Goal: Information Seeking & Learning: Learn about a topic

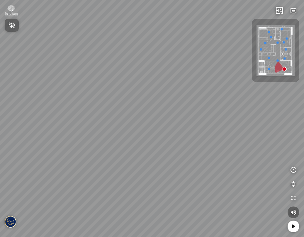
drag, startPoint x: 231, startPoint y: 148, endPoint x: 93, endPoint y: 93, distance: 148.6
click at [89, 90] on div at bounding box center [152, 118] width 304 height 237
drag, startPoint x: 188, startPoint y: 121, endPoint x: 122, endPoint y: 112, distance: 66.0
click at [121, 113] on div at bounding box center [152, 118] width 304 height 237
click at [263, 48] on img at bounding box center [275, 51] width 38 height 52
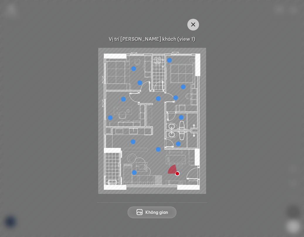
drag, startPoint x: 247, startPoint y: 17, endPoint x: 240, endPoint y: 16, distance: 7.0
click at [247, 16] on div "Vị trí Phòng khách (view 1) Không gian" at bounding box center [152, 118] width 304 height 237
click at [190, 24] on icon "button" at bounding box center [193, 24] width 7 height 7
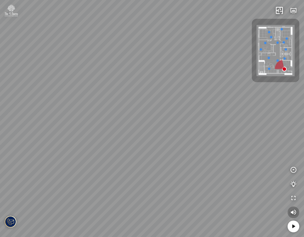
click at [292, 212] on icon "button" at bounding box center [293, 212] width 7 height 7
click at [282, 44] on img at bounding box center [275, 51] width 38 height 52
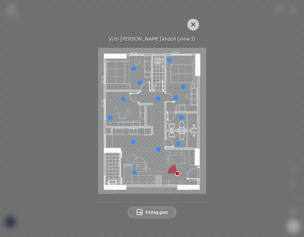
click at [177, 144] on div at bounding box center [178, 143] width 5 height 5
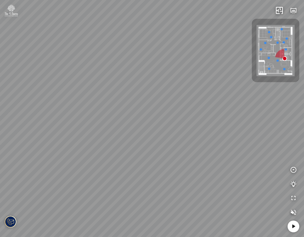
drag, startPoint x: 182, startPoint y: 165, endPoint x: 217, endPoint y: 96, distance: 77.8
click at [217, 96] on div at bounding box center [152, 118] width 304 height 237
drag, startPoint x: 177, startPoint y: 110, endPoint x: 218, endPoint y: 103, distance: 41.6
click at [232, 92] on div at bounding box center [152, 118] width 304 height 237
drag, startPoint x: 150, startPoint y: 117, endPoint x: 229, endPoint y: 103, distance: 81.0
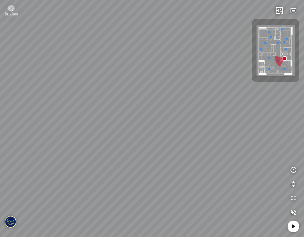
click at [229, 103] on div at bounding box center [152, 118] width 304 height 237
drag, startPoint x: 179, startPoint y: 110, endPoint x: 87, endPoint y: 123, distance: 93.0
click at [87, 123] on div at bounding box center [152, 118] width 304 height 237
drag, startPoint x: 40, startPoint y: 115, endPoint x: 15, endPoint y: 115, distance: 25.2
click at [15, 115] on div at bounding box center [152, 118] width 304 height 237
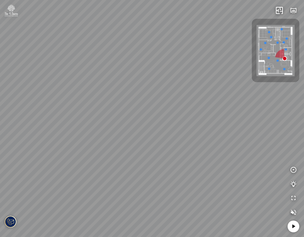
drag, startPoint x: 130, startPoint y: 132, endPoint x: 1, endPoint y: 136, distance: 129.3
click at [0, 135] on html "INFO: krpano 1.20.8 (build 2020-09-15) INFO: HTML5/Desktop - Chrome 139.0 - Web…" at bounding box center [152, 118] width 304 height 237
drag, startPoint x: 85, startPoint y: 115, endPoint x: -1, endPoint y: 101, distance: 86.7
click at [0, 101] on html "INFO: krpano 1.20.8 (build 2020-09-15) INFO: HTML5/Desktop - Chrome 139.0 - Web…" at bounding box center [152, 118] width 304 height 237
drag, startPoint x: 156, startPoint y: 105, endPoint x: 231, endPoint y: 98, distance: 75.3
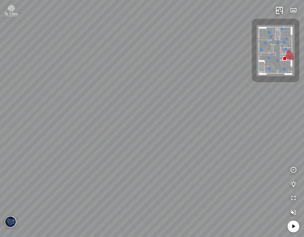
click at [226, 98] on div at bounding box center [152, 118] width 304 height 237
drag, startPoint x: 170, startPoint y: 91, endPoint x: 222, endPoint y: 92, distance: 52.5
click at [222, 92] on div at bounding box center [152, 118] width 304 height 237
drag, startPoint x: 151, startPoint y: 167, endPoint x: 143, endPoint y: 151, distance: 17.4
click at [196, 141] on div at bounding box center [152, 118] width 304 height 237
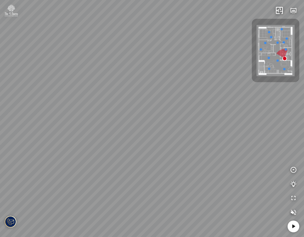
drag, startPoint x: 165, startPoint y: 138, endPoint x: 233, endPoint y: 127, distance: 69.1
click at [221, 129] on div at bounding box center [152, 118] width 304 height 237
drag, startPoint x: 182, startPoint y: 113, endPoint x: 232, endPoint y: 122, distance: 50.9
click at [238, 124] on div at bounding box center [152, 118] width 304 height 237
drag, startPoint x: 214, startPoint y: 119, endPoint x: 134, endPoint y: 151, distance: 86.8
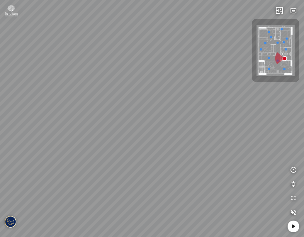
click at [134, 150] on div at bounding box center [152, 118] width 304 height 237
drag, startPoint x: 217, startPoint y: 135, endPoint x: 105, endPoint y: 74, distance: 127.7
click at [105, 74] on div at bounding box center [152, 118] width 304 height 237
drag, startPoint x: 187, startPoint y: 106, endPoint x: 17, endPoint y: 98, distance: 170.1
click at [17, 98] on div at bounding box center [152, 118] width 304 height 237
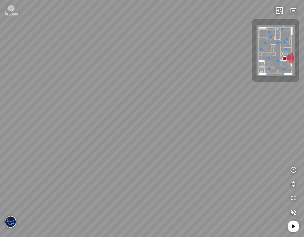
drag, startPoint x: 172, startPoint y: 92, endPoint x: 184, endPoint y: 143, distance: 52.3
click at [184, 143] on div at bounding box center [152, 118] width 304 height 237
drag, startPoint x: 152, startPoint y: 71, endPoint x: 231, endPoint y: 120, distance: 93.3
click at [231, 120] on div at bounding box center [152, 118] width 304 height 237
drag, startPoint x: 157, startPoint y: 98, endPoint x: 211, endPoint y: 126, distance: 60.4
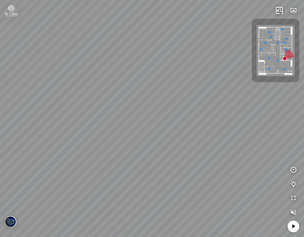
click at [211, 126] on div at bounding box center [152, 118] width 304 height 237
drag, startPoint x: 156, startPoint y: 121, endPoint x: 170, endPoint y: 122, distance: 14.1
click at [184, 118] on div at bounding box center [152, 118] width 304 height 237
drag, startPoint x: 153, startPoint y: 122, endPoint x: 221, endPoint y: 84, distance: 78.4
click at [220, 84] on div at bounding box center [152, 118] width 304 height 237
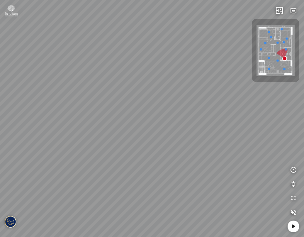
drag, startPoint x: 211, startPoint y: 100, endPoint x: 132, endPoint y: 98, distance: 79.2
click at [132, 98] on div at bounding box center [152, 118] width 304 height 237
drag, startPoint x: 168, startPoint y: 71, endPoint x: 168, endPoint y: 122, distance: 50.7
click at [168, 122] on div at bounding box center [152, 118] width 304 height 237
drag, startPoint x: 150, startPoint y: 106, endPoint x: 202, endPoint y: 112, distance: 52.0
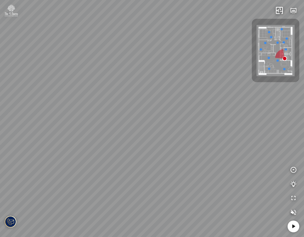
click at [202, 112] on div at bounding box center [152, 118] width 304 height 237
click at [11, 222] on img at bounding box center [11, 222] width 12 height 12
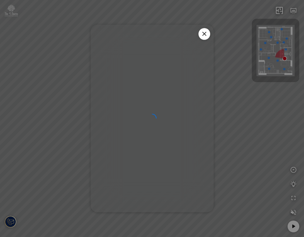
click at [206, 33] on icon at bounding box center [204, 33] width 7 height 7
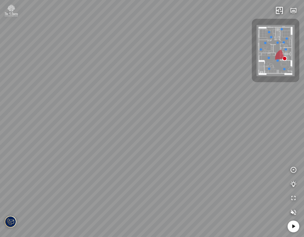
drag, startPoint x: 125, startPoint y: 164, endPoint x: 173, endPoint y: 138, distance: 54.6
click at [173, 138] on div at bounding box center [152, 118] width 304 height 237
drag, startPoint x: 134, startPoint y: 129, endPoint x: 231, endPoint y: 167, distance: 103.9
click at [231, 166] on div at bounding box center [152, 118] width 304 height 237
drag, startPoint x: 170, startPoint y: 115, endPoint x: 183, endPoint y: 166, distance: 51.6
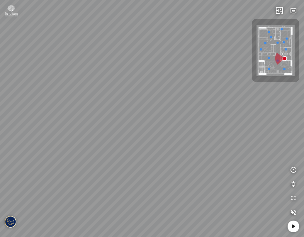
click at [183, 166] on div at bounding box center [152, 118] width 304 height 237
click at [153, 190] on div at bounding box center [152, 118] width 304 height 237
drag, startPoint x: 209, startPoint y: 187, endPoint x: 45, endPoint y: 159, distance: 166.4
click at [45, 159] on div "Phòng tắm" at bounding box center [152, 118] width 304 height 237
drag, startPoint x: 134, startPoint y: 148, endPoint x: 86, endPoint y: 149, distance: 48.7
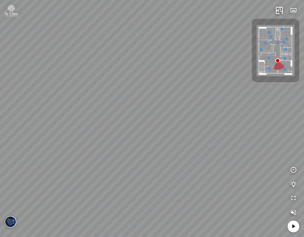
click at [86, 149] on div "Phòng tắm" at bounding box center [152, 118] width 304 height 237
drag, startPoint x: 140, startPoint y: 148, endPoint x: 88, endPoint y: 152, distance: 52.0
click at [88, 152] on div "Phòng tắm" at bounding box center [152, 118] width 304 height 237
drag, startPoint x: 137, startPoint y: 147, endPoint x: 94, endPoint y: 153, distance: 43.5
click at [95, 153] on div "Phòng tắm" at bounding box center [152, 118] width 304 height 237
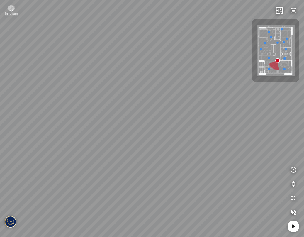
drag, startPoint x: 91, startPoint y: 146, endPoint x: 193, endPoint y: 148, distance: 101.4
click at [193, 148] on div "Phòng tắm" at bounding box center [152, 118] width 304 height 237
drag, startPoint x: 139, startPoint y: 148, endPoint x: 235, endPoint y: 148, distance: 95.8
click at [235, 148] on div "Phòng tắm" at bounding box center [152, 118] width 304 height 237
drag, startPoint x: 149, startPoint y: 148, endPoint x: 236, endPoint y: 146, distance: 86.7
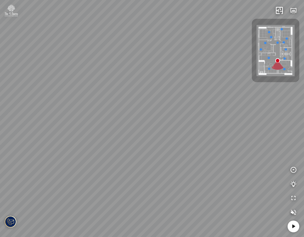
click at [231, 146] on div "Phòng tắm" at bounding box center [152, 118] width 304 height 237
drag, startPoint x: 178, startPoint y: 142, endPoint x: 246, endPoint y: 142, distance: 68.3
click at [244, 142] on div "Phòng tắm" at bounding box center [152, 118] width 304 height 237
drag, startPoint x: 153, startPoint y: 151, endPoint x: 246, endPoint y: 151, distance: 93.8
click at [219, 150] on div "Phòng tắm" at bounding box center [152, 118] width 304 height 237
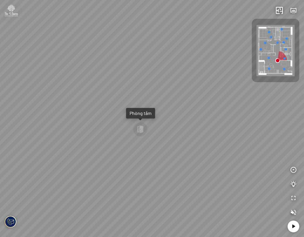
drag, startPoint x: 176, startPoint y: 151, endPoint x: 245, endPoint y: 151, distance: 68.6
click at [236, 151] on div "Phòng tắm" at bounding box center [152, 118] width 304 height 237
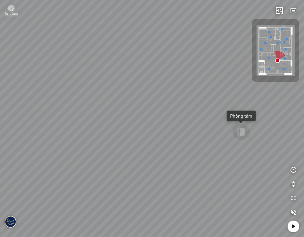
drag, startPoint x: 155, startPoint y: 148, endPoint x: 149, endPoint y: 148, distance: 6.4
click at [149, 148] on div "Phòng tắm" at bounding box center [152, 118] width 304 height 237
drag, startPoint x: 181, startPoint y: 153, endPoint x: 117, endPoint y: 150, distance: 64.2
click at [117, 150] on div "Phòng tắm" at bounding box center [152, 118] width 304 height 237
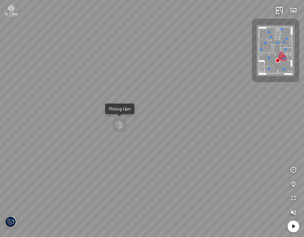
drag, startPoint x: 212, startPoint y: 153, endPoint x: 106, endPoint y: 148, distance: 105.6
click at [111, 149] on div "Phòng tắm" at bounding box center [152, 118] width 304 height 237
drag, startPoint x: 173, startPoint y: 148, endPoint x: 78, endPoint y: 147, distance: 94.4
click at [78, 147] on div "Phòng tắm" at bounding box center [152, 118] width 304 height 237
drag, startPoint x: 182, startPoint y: 135, endPoint x: 169, endPoint y: 159, distance: 27.9
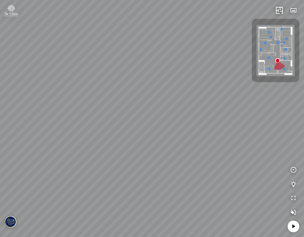
click at [169, 159] on div "Phòng tắm" at bounding box center [152, 118] width 304 height 237
